Goal: Transaction & Acquisition: Purchase product/service

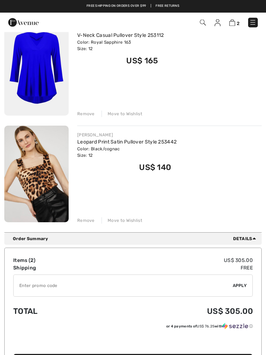
scroll to position [85, 0]
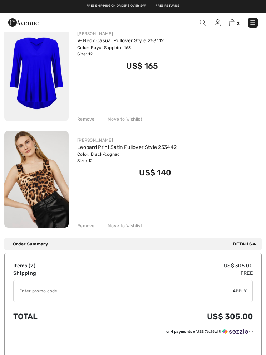
click at [97, 149] on link "Leopard Print Satin Pullover Style 253442" at bounding box center [126, 147] width 99 height 6
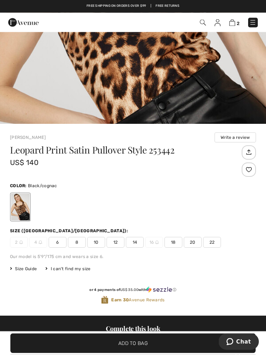
scroll to position [207, 0]
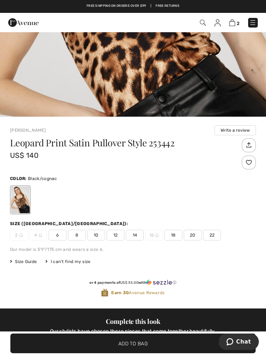
click at [31, 262] on span "Size Guide" at bounding box center [23, 261] width 27 height 6
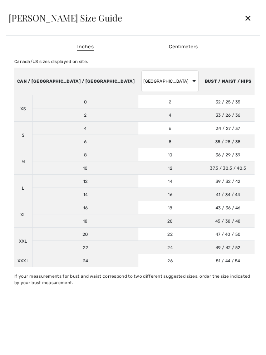
click at [244, 21] on div "✕" at bounding box center [247, 17] width 19 height 15
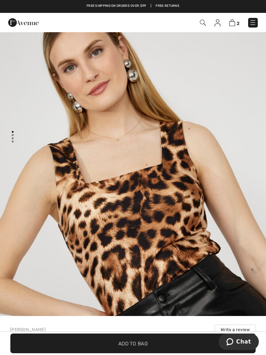
scroll to position [0, 0]
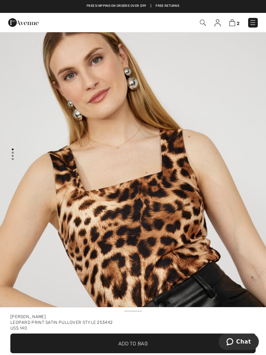
click at [122, 195] on img "1 / 4" at bounding box center [133, 212] width 266 height 399
click at [232, 23] on img at bounding box center [232, 22] width 6 height 7
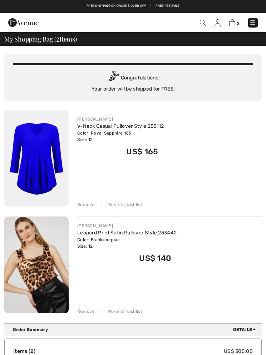
click at [107, 128] on link "V-Neck Casual Pullover Style 253112" at bounding box center [120, 126] width 87 height 6
click at [49, 164] on img at bounding box center [36, 158] width 64 height 97
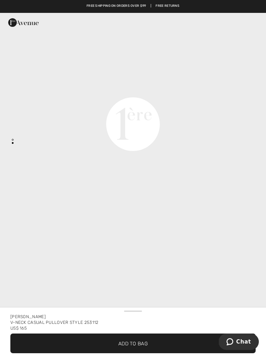
scroll to position [559, 0]
click at [144, 346] on span "Add to Bag" at bounding box center [132, 343] width 29 height 8
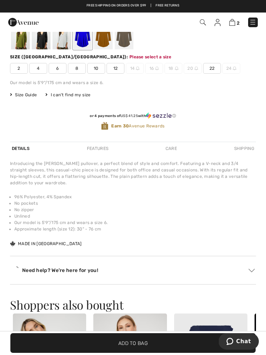
scroll to position [370, 0]
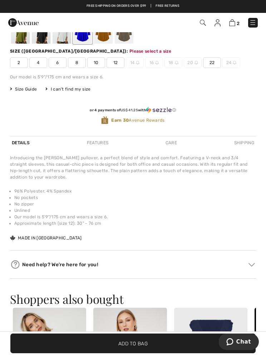
click at [20, 91] on span "Size Guide" at bounding box center [23, 89] width 27 height 6
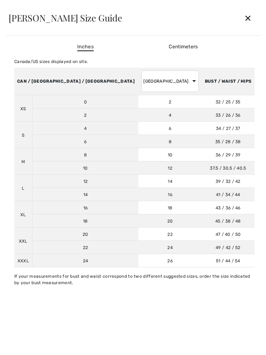
click at [252, 15] on div "✕" at bounding box center [247, 17] width 19 height 15
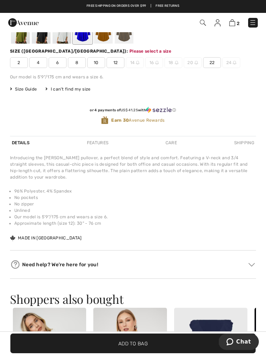
click at [230, 25] on img at bounding box center [232, 22] width 6 height 7
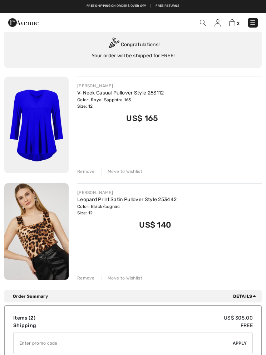
scroll to position [33, 0]
click at [39, 134] on img at bounding box center [36, 125] width 64 height 97
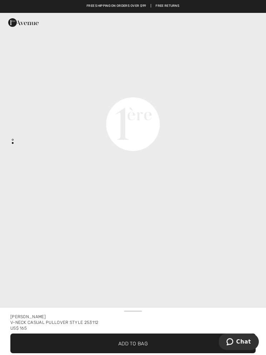
scroll to position [500, 0]
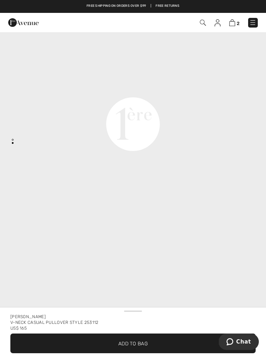
click at [234, 25] on img at bounding box center [232, 22] width 6 height 7
click at [234, 20] on img at bounding box center [232, 22] width 6 height 7
click at [233, 24] on img at bounding box center [232, 22] width 6 height 7
click at [233, 26] on img at bounding box center [232, 22] width 6 height 7
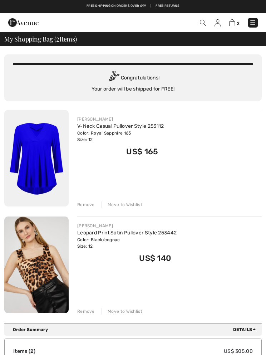
click at [234, 20] on img at bounding box center [232, 22] width 6 height 7
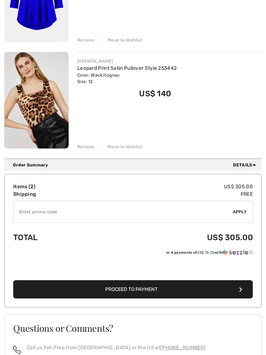
scroll to position [167, 0]
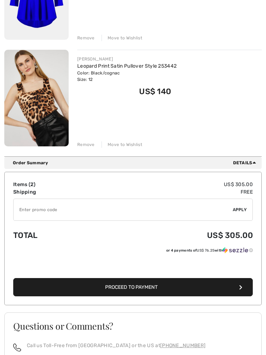
click at [164, 290] on button "Proceed to Payment" at bounding box center [132, 287] width 239 height 18
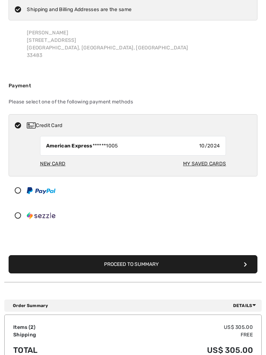
scroll to position [55, 0]
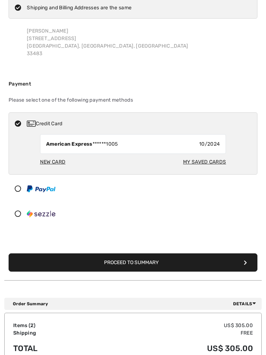
click at [148, 263] on button "Proceed to Summary" at bounding box center [133, 262] width 249 height 18
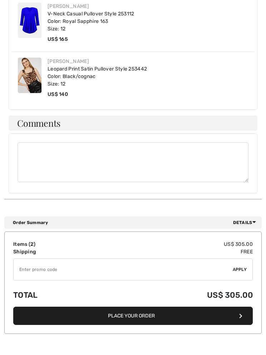
click at [125, 311] on button "Place Your Order" at bounding box center [132, 316] width 239 height 18
